Goal: Use online tool/utility: Use online tool/utility

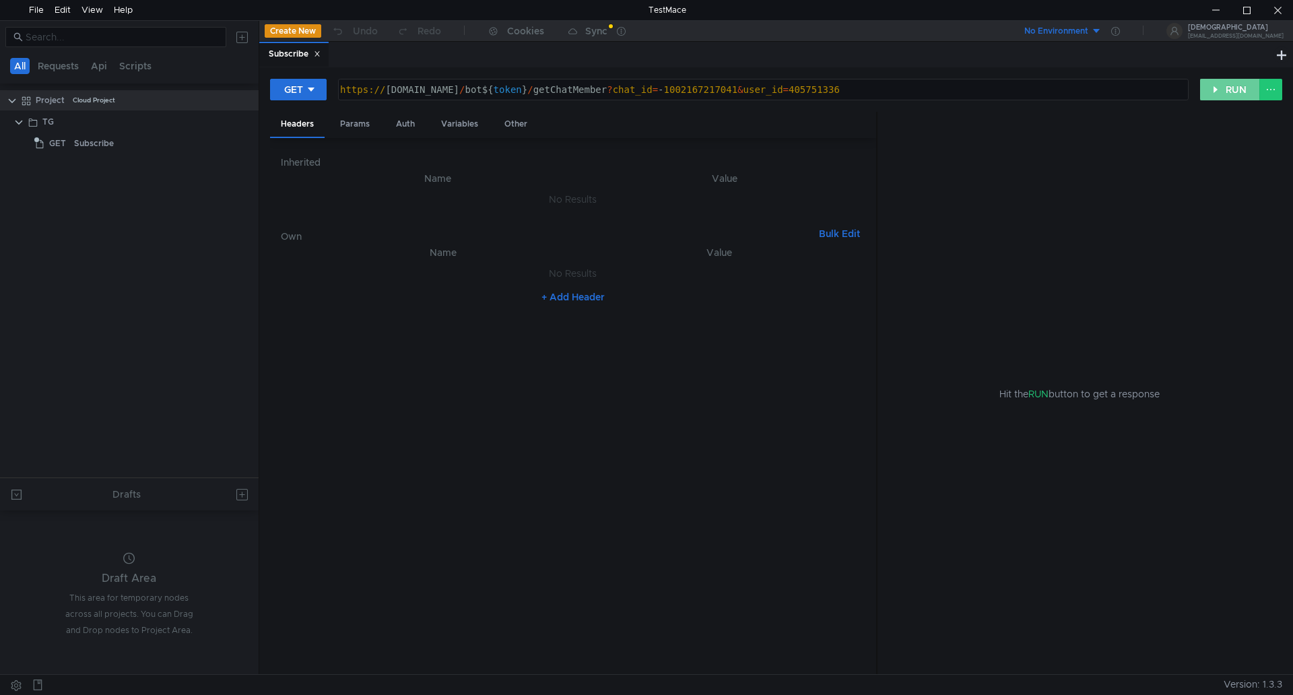
click at [1223, 92] on button "RUN" at bounding box center [1230, 90] width 60 height 22
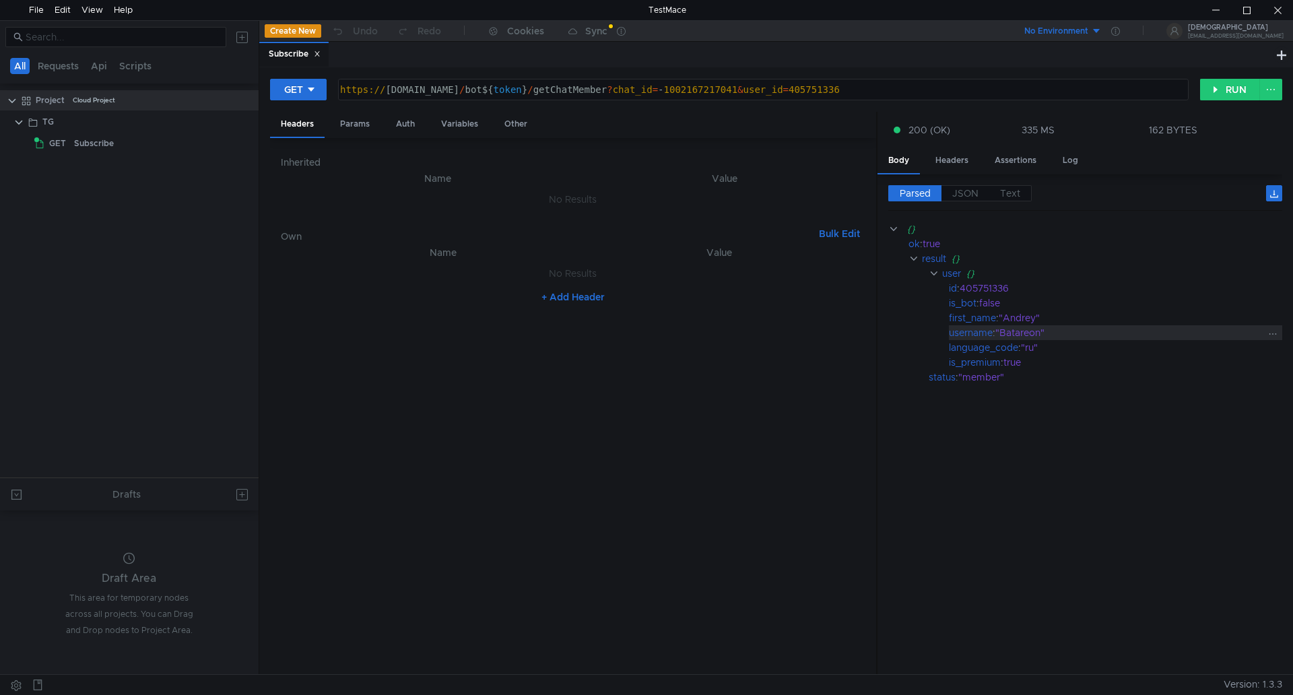
click at [1026, 333] on div ""Batareon"" at bounding box center [1130, 332] width 271 height 15
copy div "Batareon"
type textarea "https://[DOMAIN_NAME]/bot${token}/getChatMember?chat_id=-1002167217041&user_id=…"
click at [868, 92] on div "https:// [DOMAIN_NAME] / bot ${ token } / getChatMember ? chat_id = - 100216721…" at bounding box center [761, 100] width 849 height 32
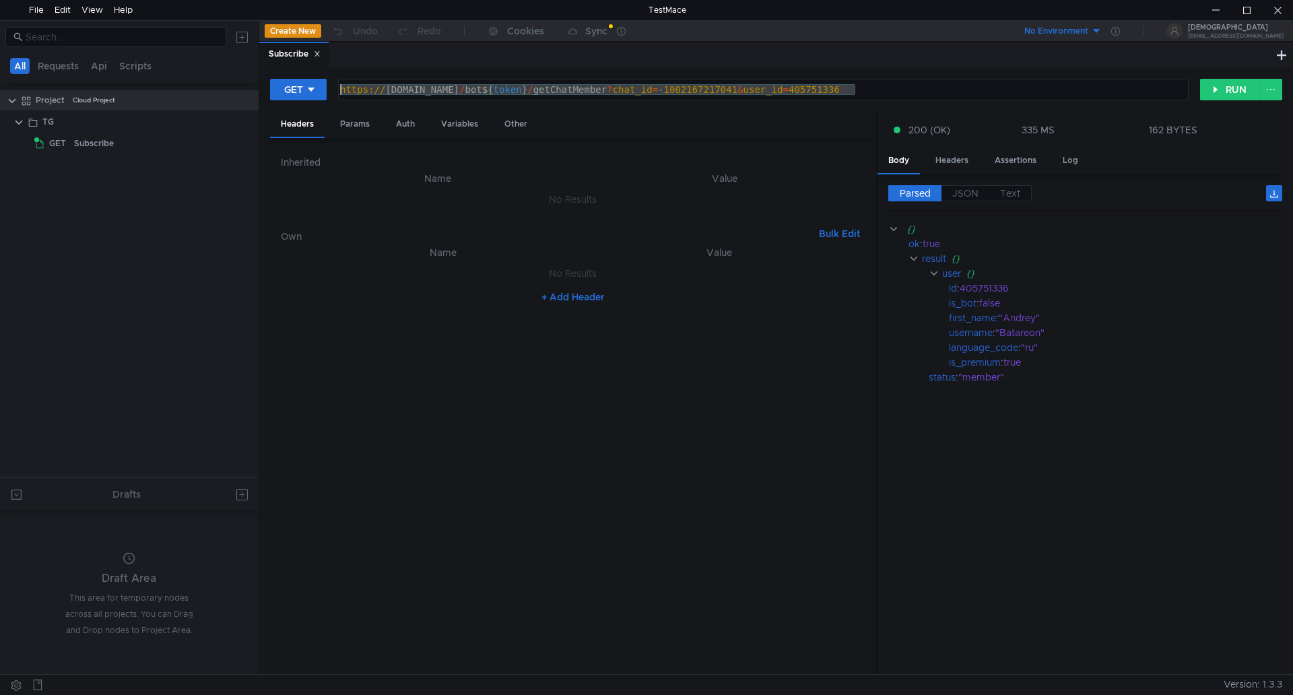
drag, startPoint x: 881, startPoint y: 94, endPoint x: 335, endPoint y: 79, distance: 546.9
click at [335, 79] on div "GET https://[DOMAIN_NAME]/bot${token}/getChatMember?chat_id=-1002167217041&user…" at bounding box center [735, 89] width 930 height 23
click at [968, 199] on span "JSON" at bounding box center [965, 193] width 26 height 12
click at [967, 197] on span "JSON" at bounding box center [965, 193] width 26 height 12
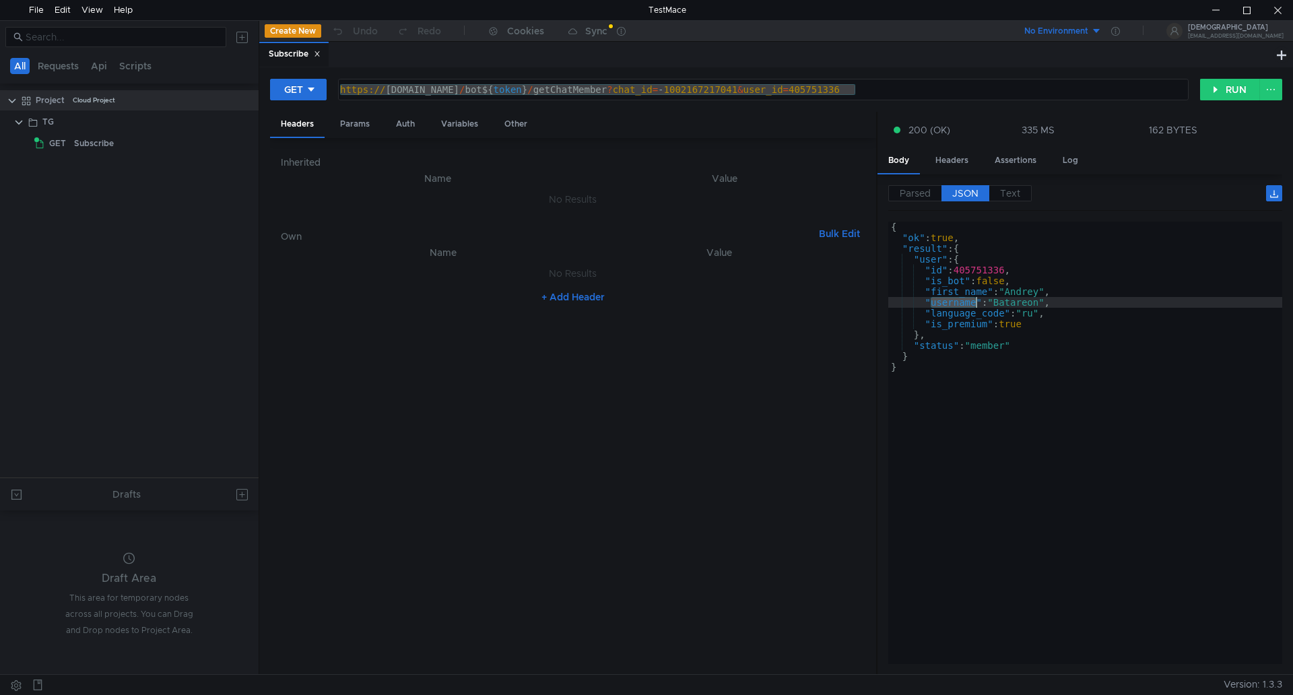
drag, startPoint x: 932, startPoint y: 304, endPoint x: 974, endPoint y: 306, distance: 42.5
click at [974, 306] on div "{ "ok" : true , "result" : { "user" : { "id" : 405751336 , "is_bot" : false , "…" at bounding box center [1085, 454] width 394 height 464
click at [1224, 15] on div at bounding box center [1215, 10] width 31 height 20
click at [943, 329] on div "{ "ok" : true , "result" : { "user" : { "id" : 405751336 , "is_bot" : false , "…" at bounding box center [1085, 454] width 394 height 464
click at [1024, 318] on div "{ "ok" : true , "result" : { "user" : { "id" : 405751336 , "is_bot" : false , "…" at bounding box center [1085, 454] width 394 height 464
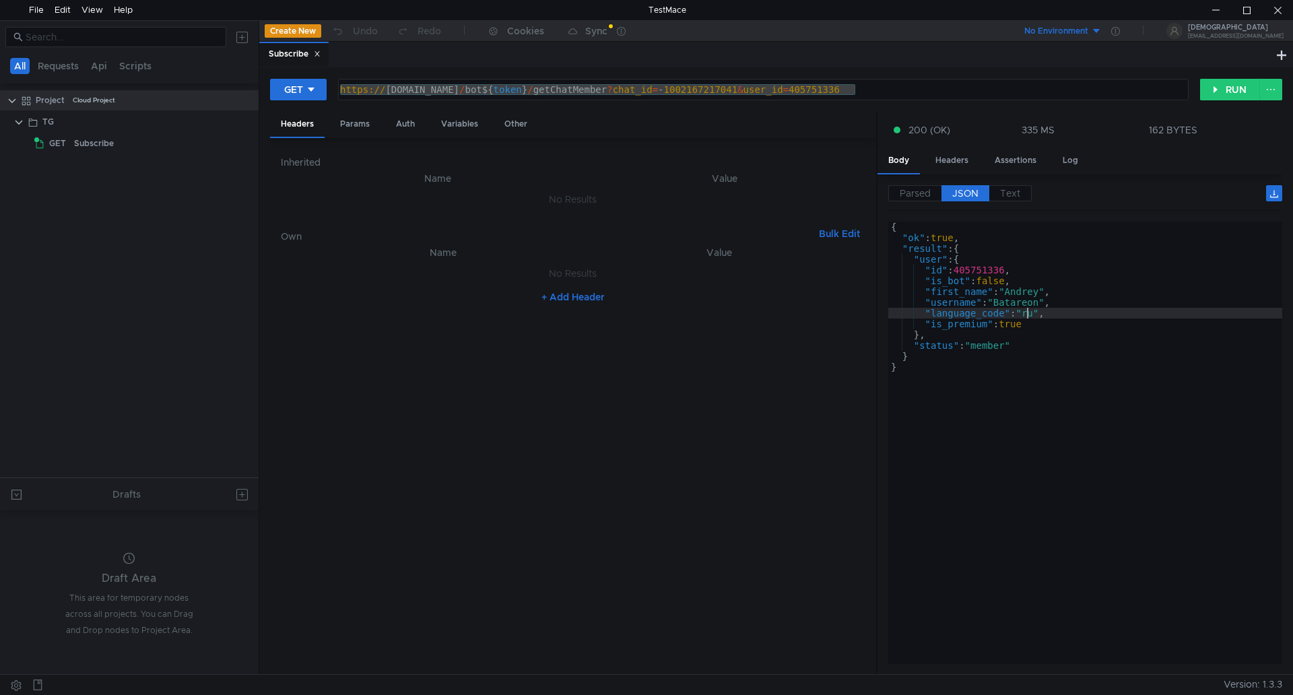
click at [1033, 307] on div "{ "ok" : true , "result" : { "user" : { "id" : 405751336 , "is_bot" : false , "…" at bounding box center [1085, 454] width 394 height 464
click at [1015, 331] on div "{ "ok" : true , "result" : { "user" : { "id" : 405751336 , "is_bot" : false , "…" at bounding box center [1085, 454] width 394 height 464
click at [1000, 341] on div "{ "ok" : true , "result" : { "user" : { "id" : 405751336 , "is_bot" : false , "…" at bounding box center [1085, 454] width 394 height 464
type textarea ""status": "member""
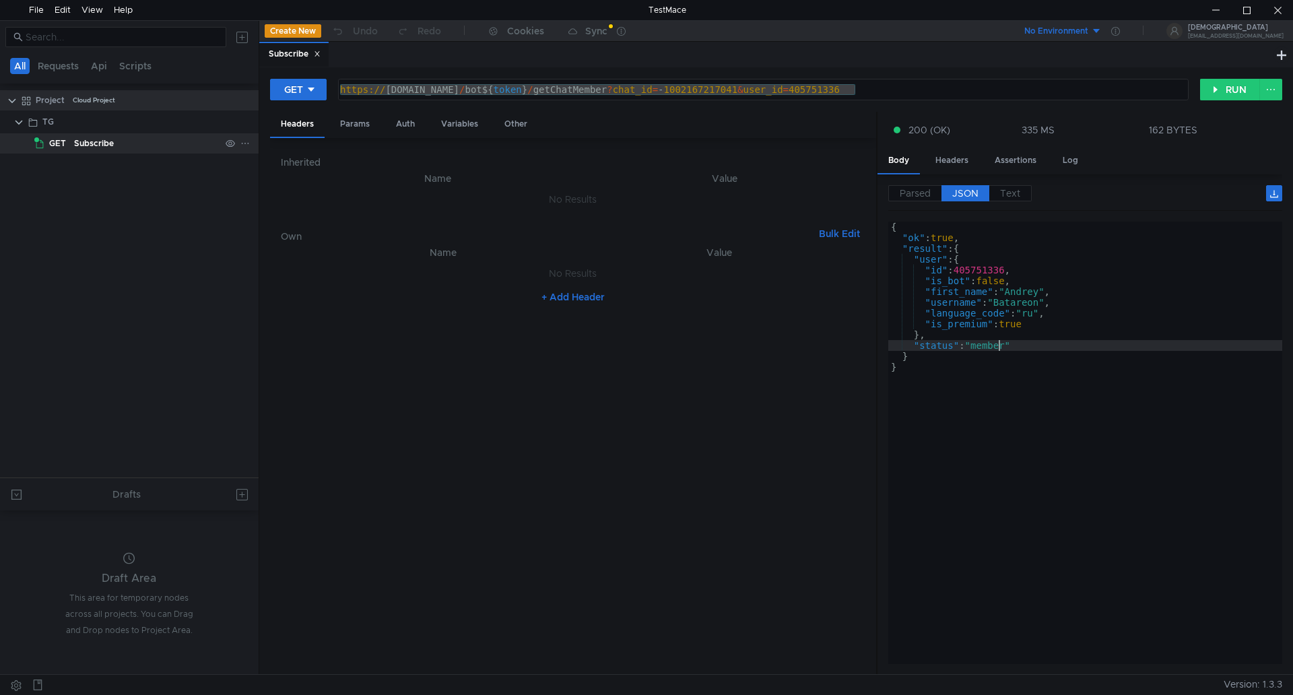
click at [81, 149] on div "Subscribe" at bounding box center [94, 143] width 40 height 20
click at [26, 6] on div "File" at bounding box center [37, 10] width 26 height 20
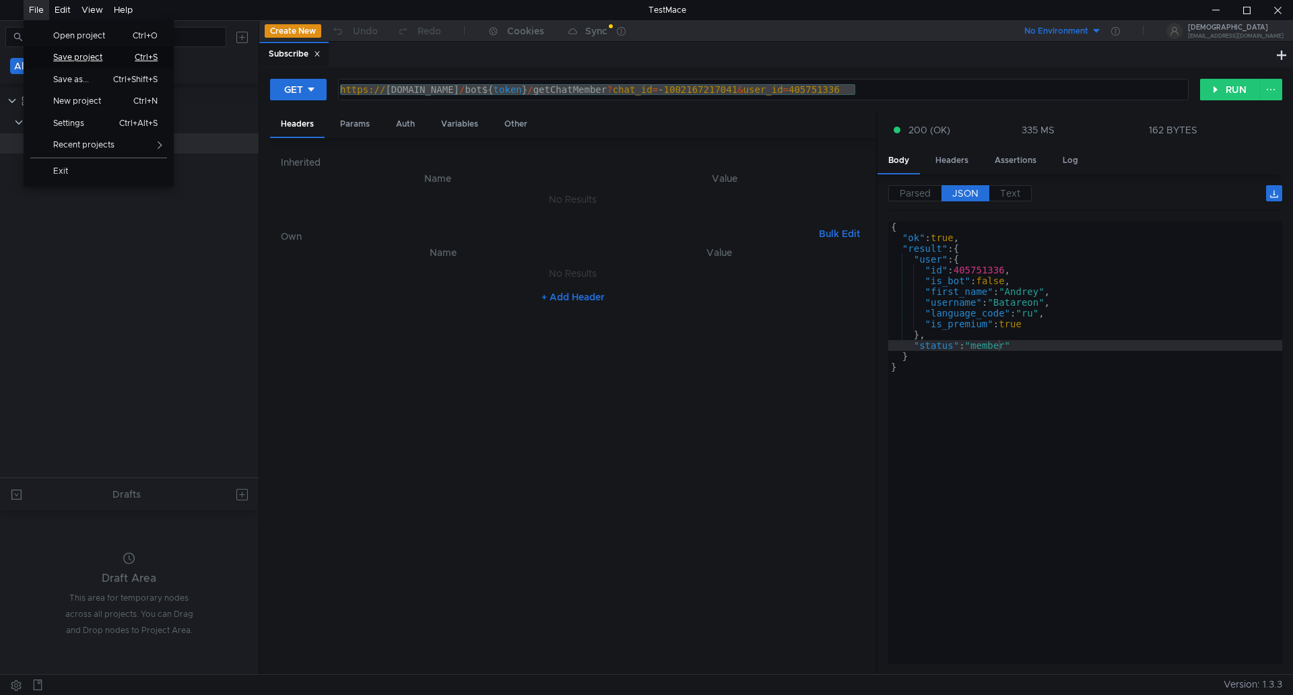
click at [79, 57] on span "Save project" at bounding box center [83, 57] width 76 height 8
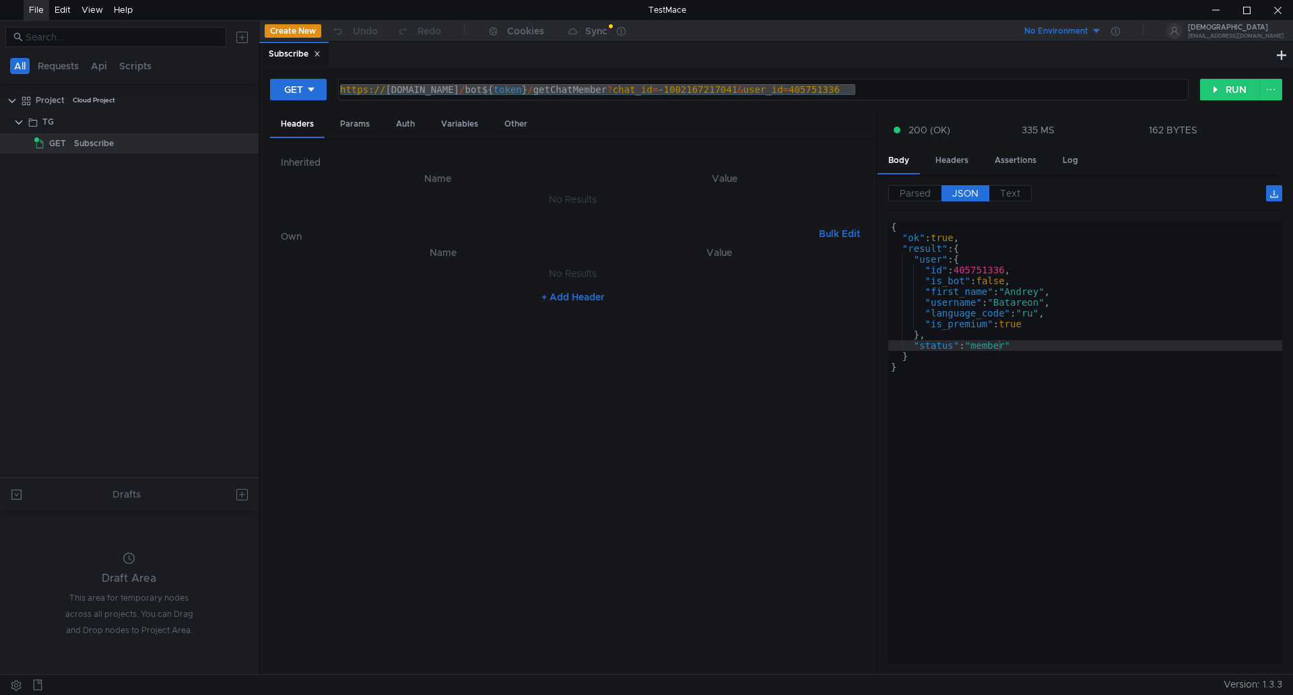
click at [32, 9] on div "File" at bounding box center [36, 10] width 15 height 20
